Goal: Check status: Check status

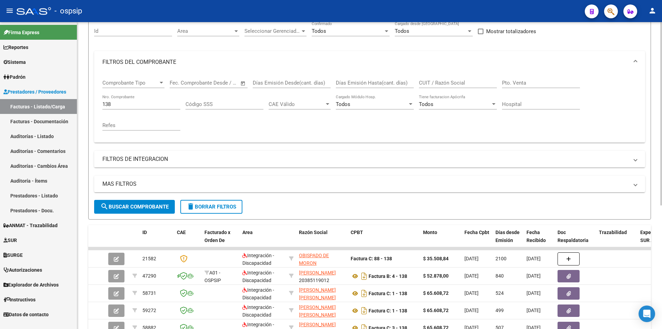
scroll to position [34, 0]
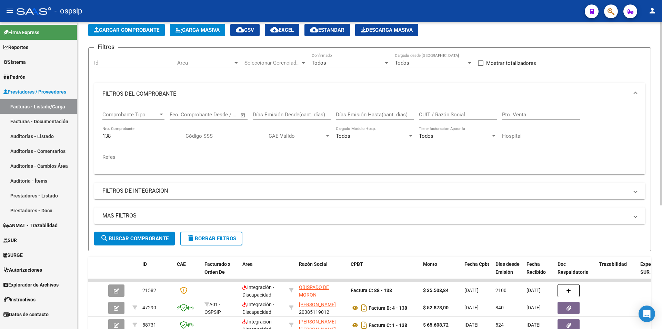
click at [138, 137] on input "138" at bounding box center [141, 136] width 78 height 6
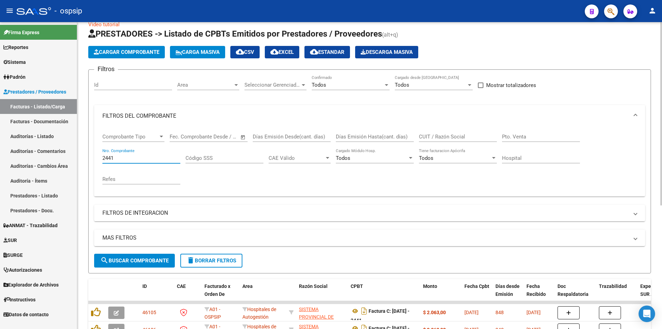
scroll to position [0, 0]
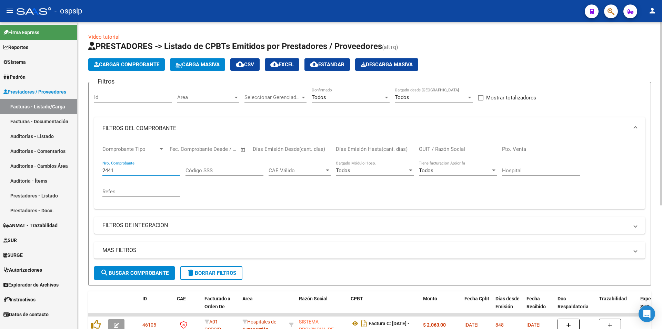
click at [349, 97] on div "Todos" at bounding box center [348, 97] width 72 height 6
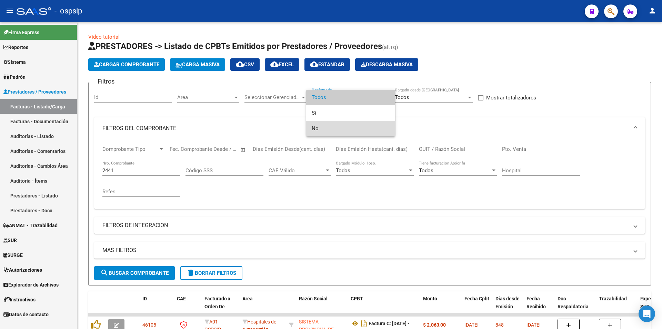
click at [332, 127] on span "No" at bounding box center [351, 129] width 78 height 16
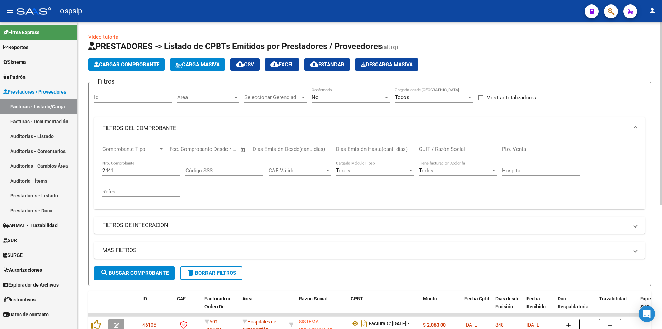
click at [126, 177] on div "2441 Nro. Comprobante" at bounding box center [141, 171] width 78 height 21
click at [123, 172] on input "2441" at bounding box center [141, 170] width 78 height 6
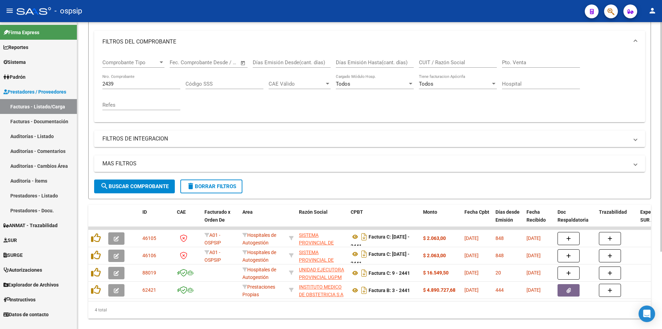
scroll to position [103, 0]
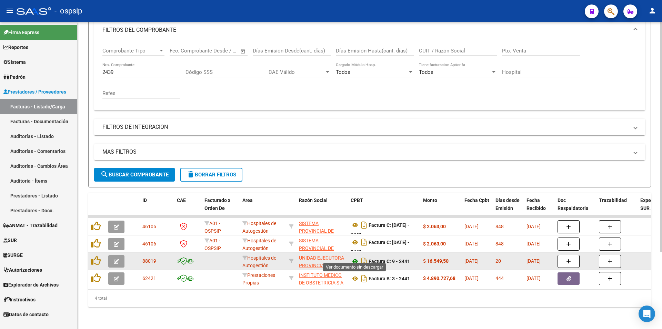
click at [352, 257] on icon at bounding box center [355, 261] width 9 height 8
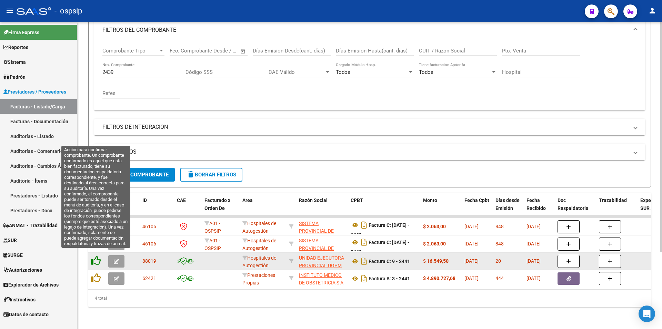
click at [94, 256] on icon at bounding box center [96, 261] width 10 height 10
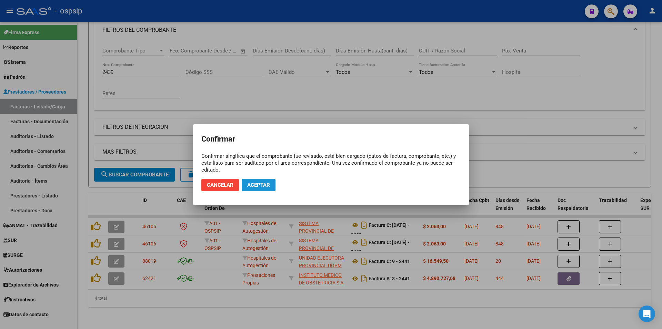
click at [263, 184] on span "Aceptar" at bounding box center [258, 185] width 23 height 6
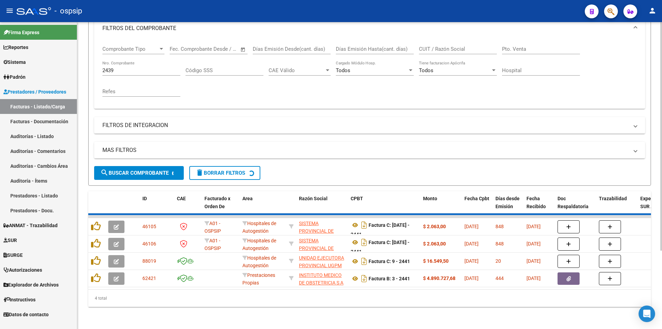
scroll to position [86, 0]
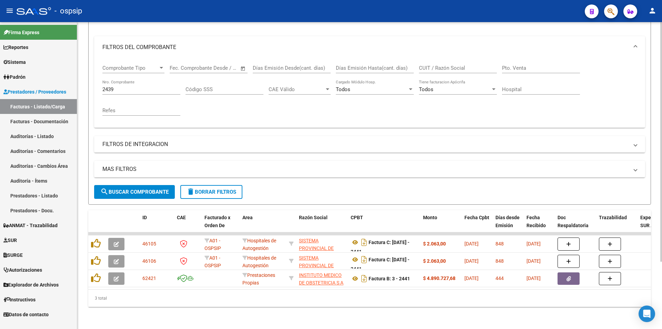
click at [149, 89] on div "2439 Nro. Comprobante" at bounding box center [141, 90] width 78 height 21
click at [148, 87] on input "2439" at bounding box center [141, 89] width 78 height 6
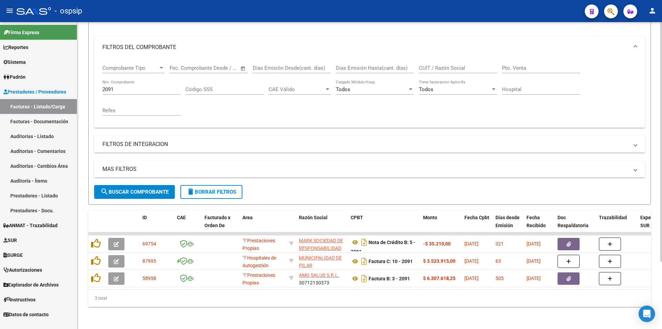
click at [113, 88] on div "2091 Nro. Comprobante" at bounding box center [141, 87] width 78 height 15
click at [117, 86] on input "2091" at bounding box center [141, 89] width 78 height 6
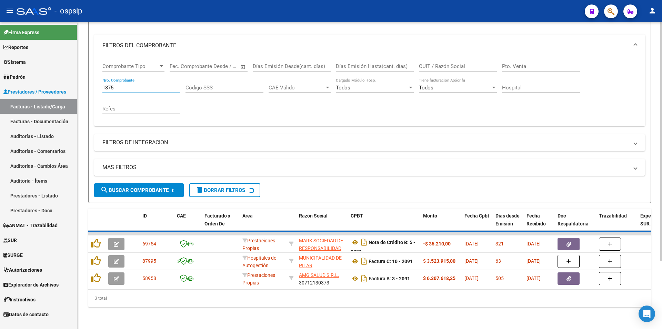
scroll to position [52, 0]
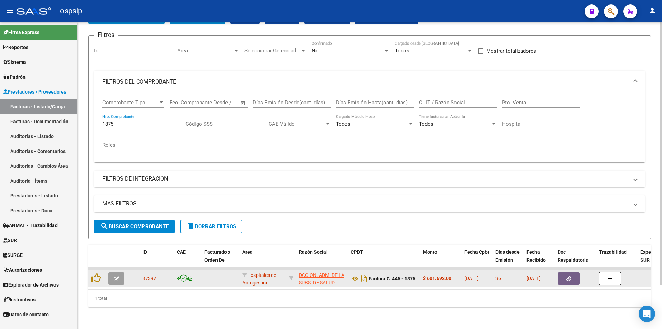
type input "1875"
click at [572, 272] on button "button" at bounding box center [569, 278] width 22 height 12
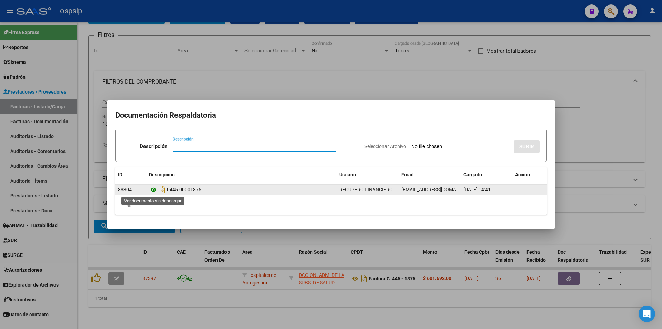
click at [151, 189] on icon at bounding box center [153, 190] width 9 height 8
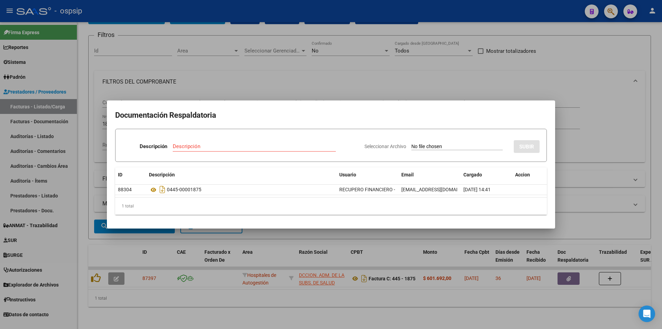
click at [311, 14] on div at bounding box center [331, 164] width 662 height 329
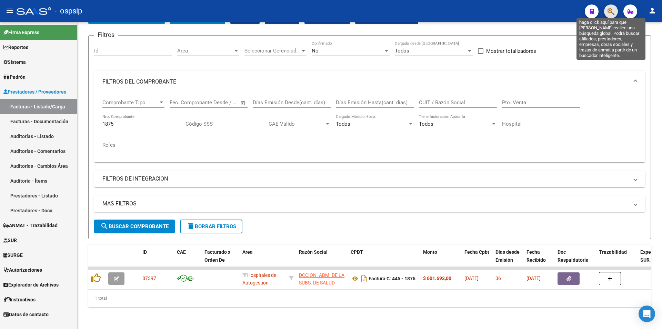
click at [612, 11] on icon "button" at bounding box center [611, 12] width 7 height 8
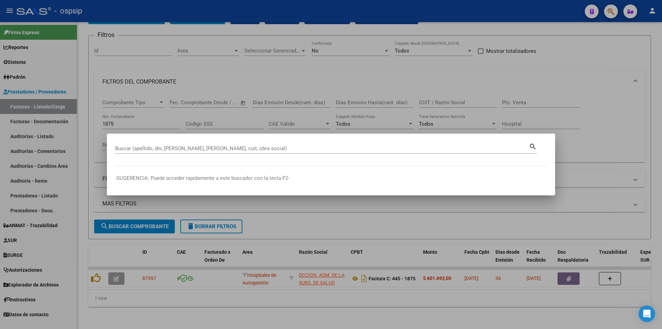
drag, startPoint x: 168, startPoint y: 152, endPoint x: 165, endPoint y: 149, distance: 4.2
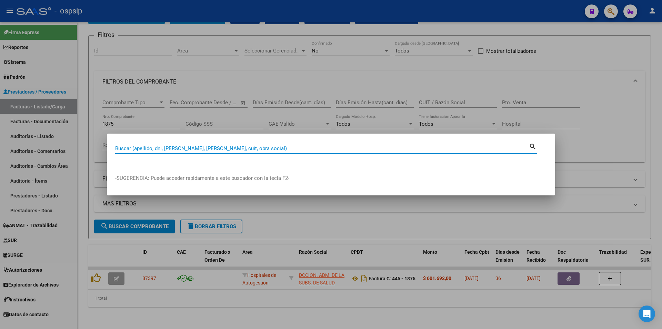
paste input "40067328"
type input "40067328"
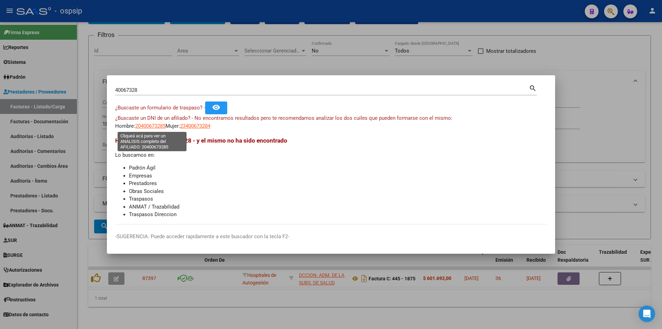
click at [144, 125] on span "20400673285" at bounding box center [150, 126] width 30 height 6
copy span "4"
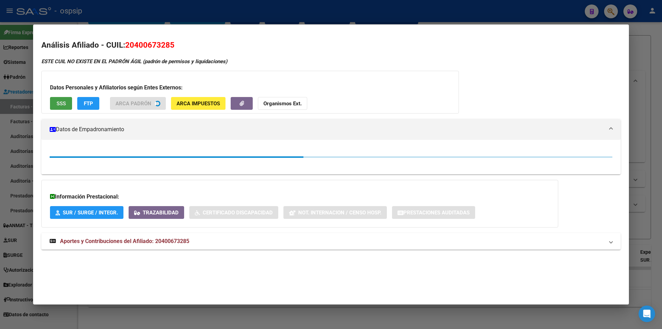
click at [67, 108] on button "SSS" at bounding box center [61, 103] width 22 height 13
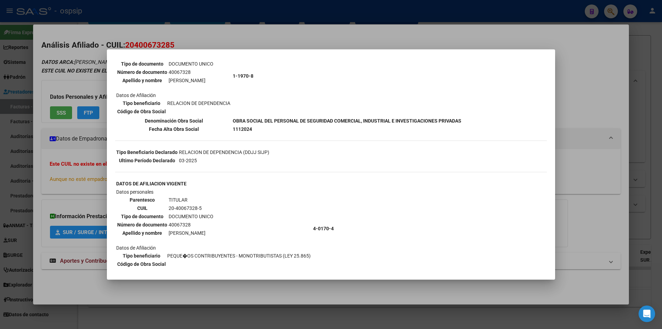
scroll to position [0, 0]
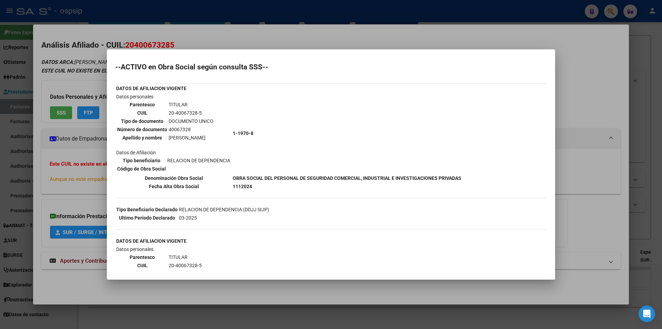
click at [87, 127] on div at bounding box center [331, 164] width 662 height 329
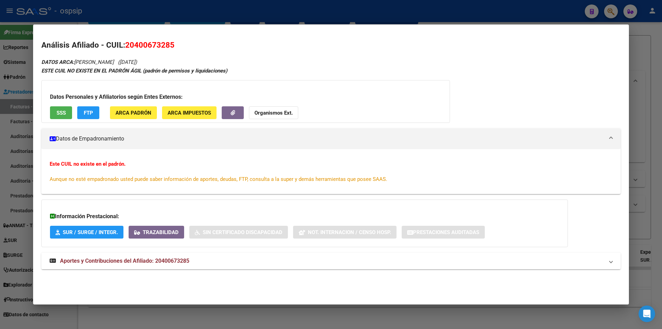
click at [110, 266] on mat-expansion-panel-header "Aportes y Contribuciones del Afiliado: 20400673285" at bounding box center [330, 260] width 579 height 17
click at [63, 116] on button "SSS" at bounding box center [61, 112] width 22 height 13
